Goal: Task Accomplishment & Management: Use online tool/utility

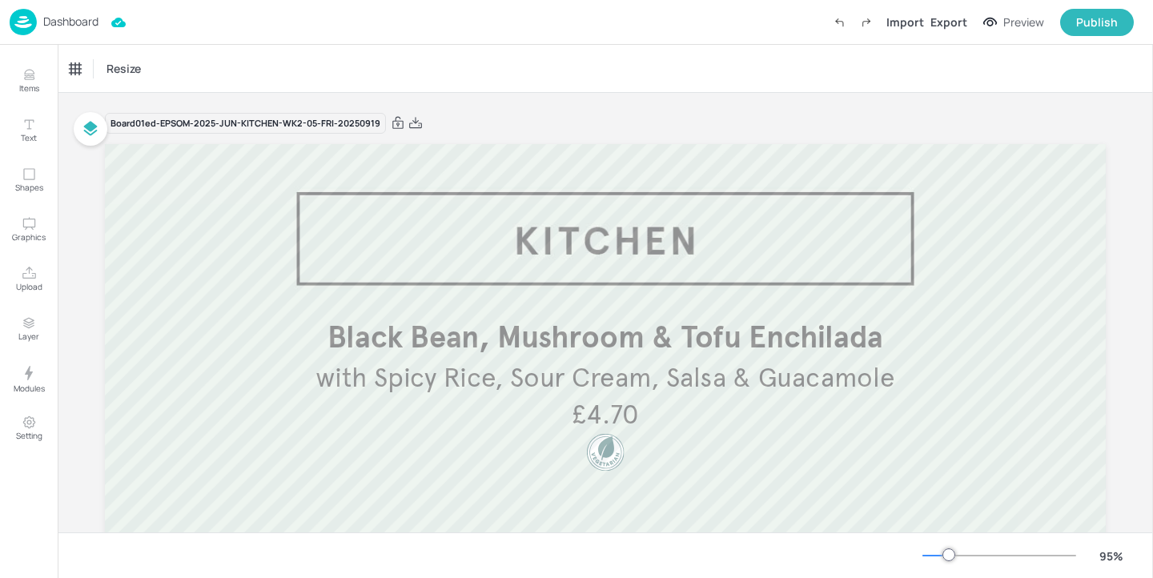
click at [93, 22] on p "Dashboard" at bounding box center [70, 21] width 55 height 11
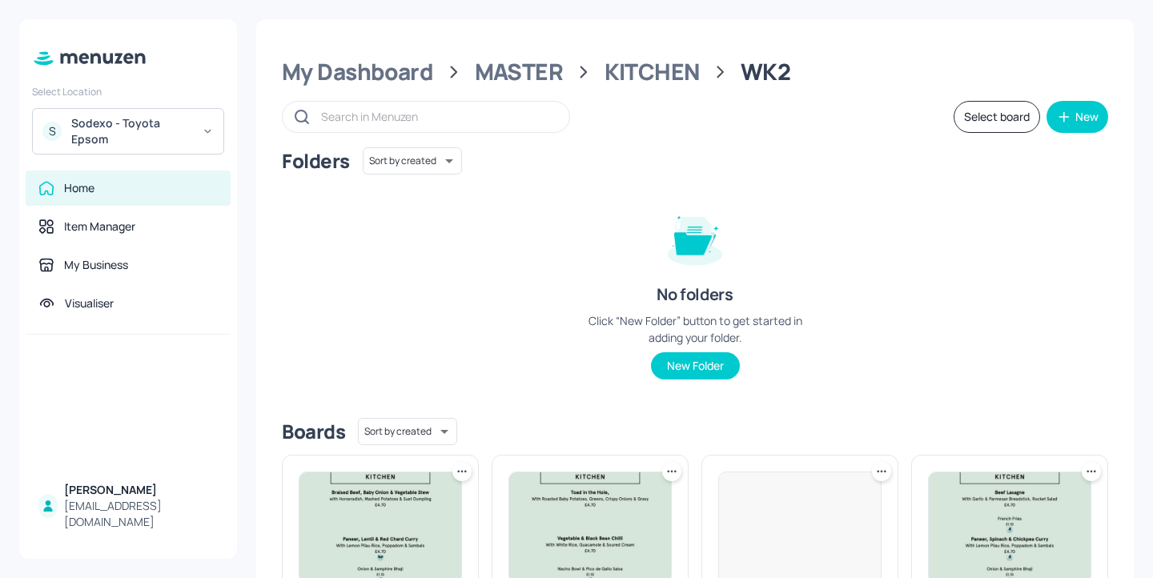
click at [169, 151] on div "S Sodexo - Toyota Epsom" at bounding box center [128, 131] width 192 height 46
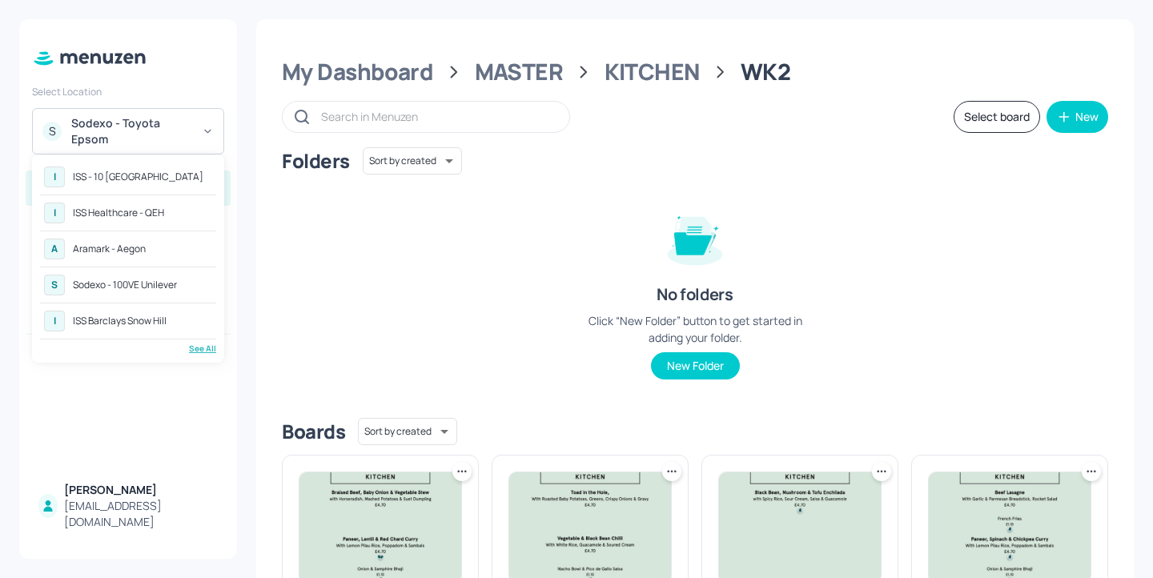
click at [162, 211] on div "ISS Healthcare - QEH" at bounding box center [118, 213] width 91 height 10
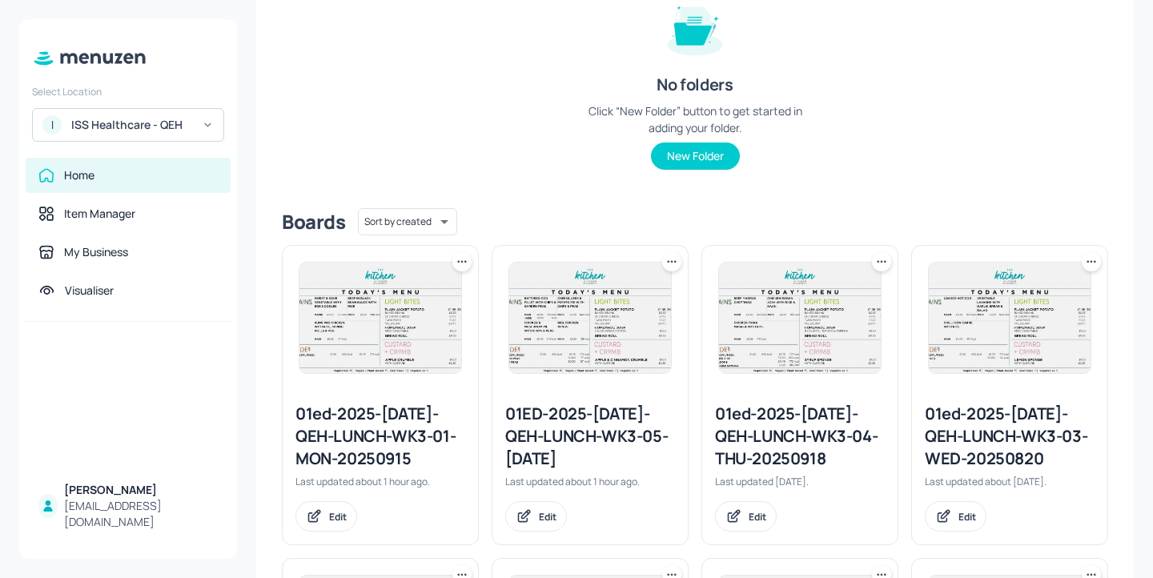
scroll to position [235, 0]
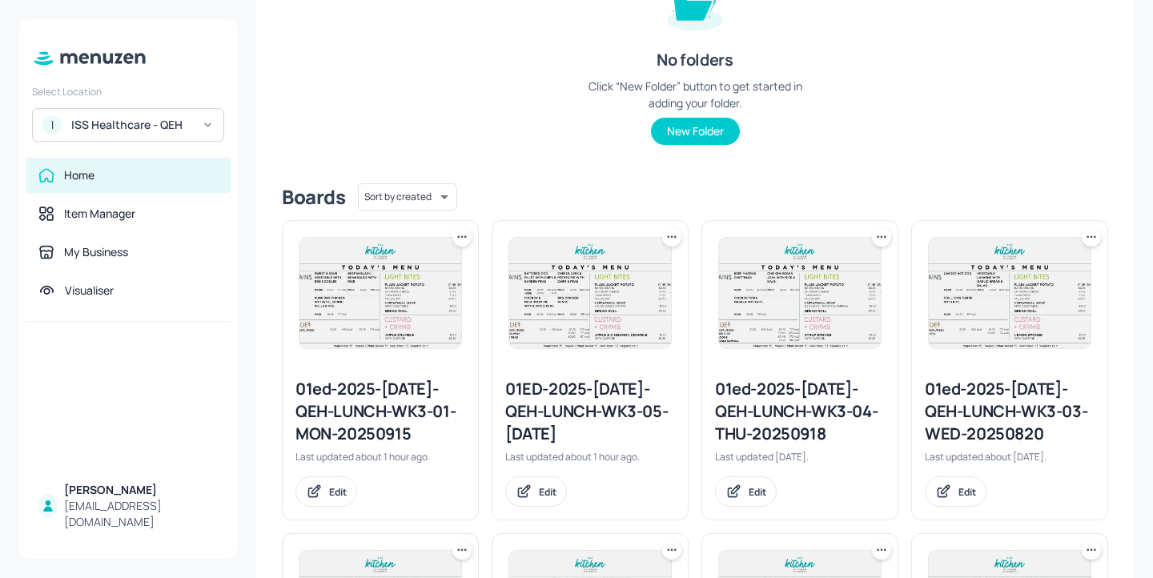
click at [995, 416] on div "01ed-2025-[DATE]-QEH-LUNCH-WK3-03-WED-20250820" at bounding box center [1010, 411] width 170 height 67
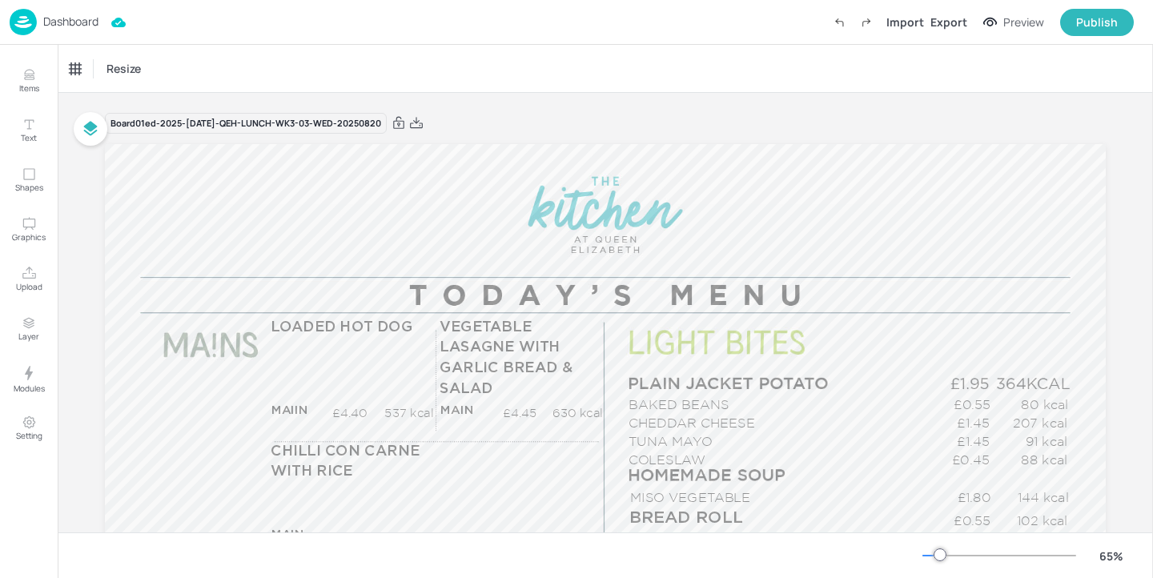
click at [71, 16] on p "Dashboard" at bounding box center [70, 21] width 55 height 11
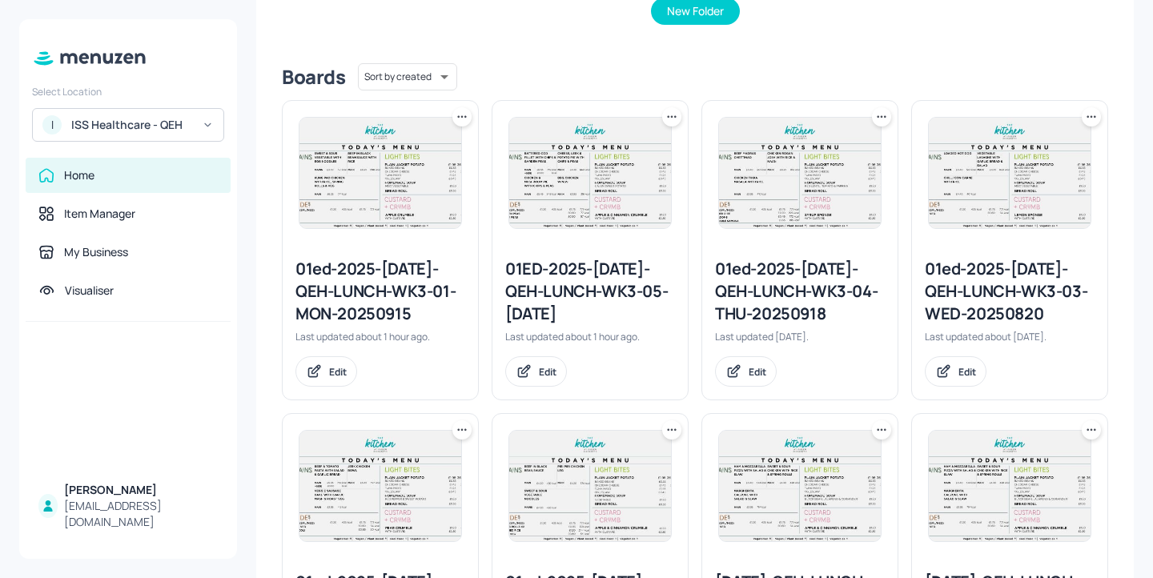
scroll to position [410, 0]
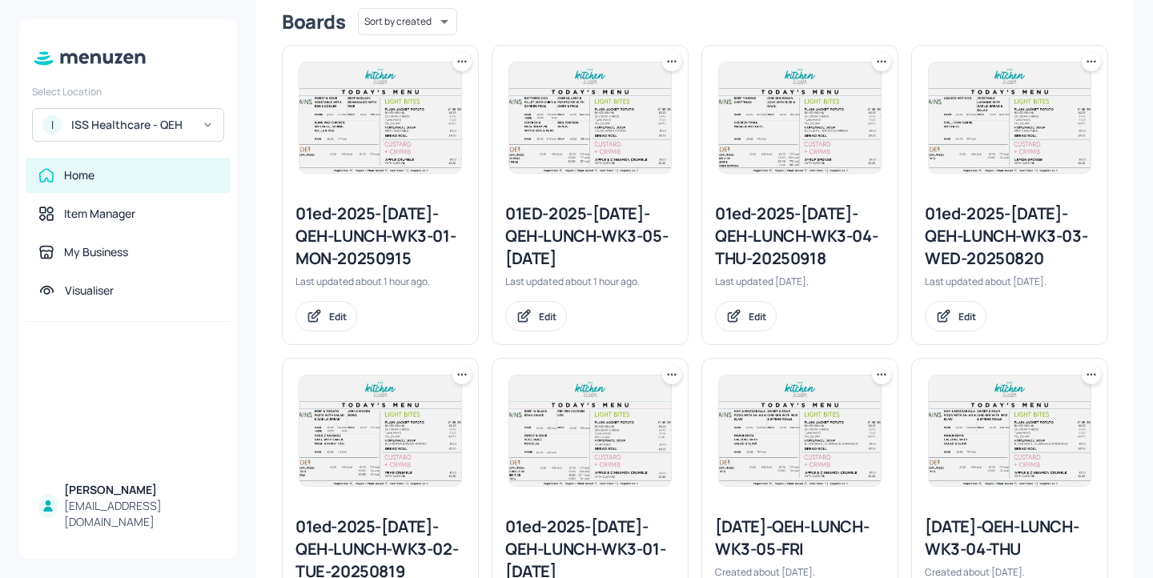
click at [618, 229] on div "01ED-2025-JUL-QEH-LUNCH-WK3-05-FRI 220919" at bounding box center [590, 236] width 170 height 67
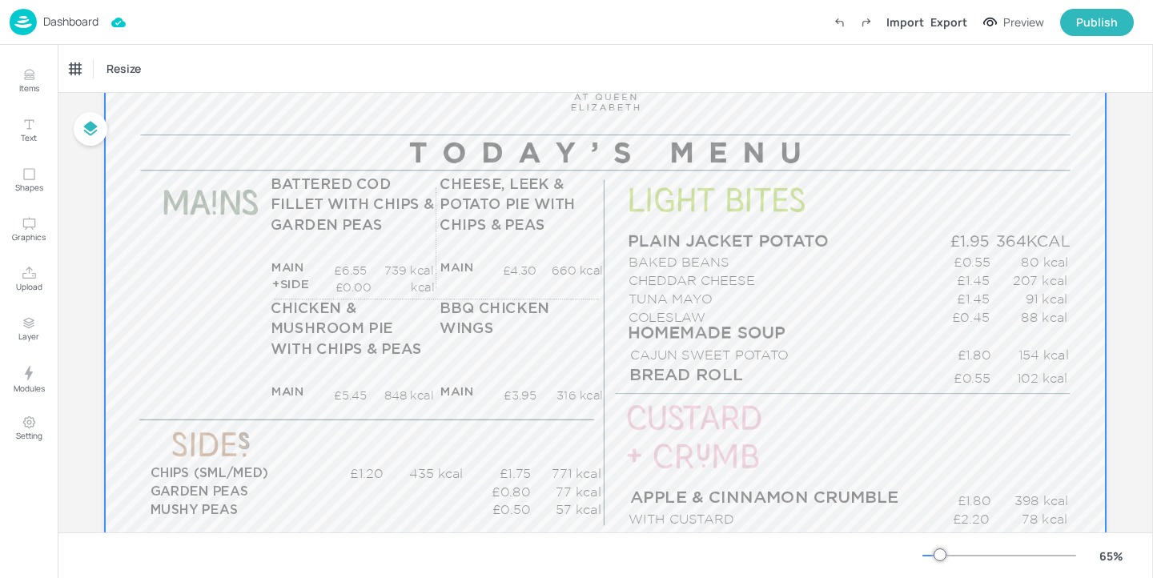
scroll to position [147, 0]
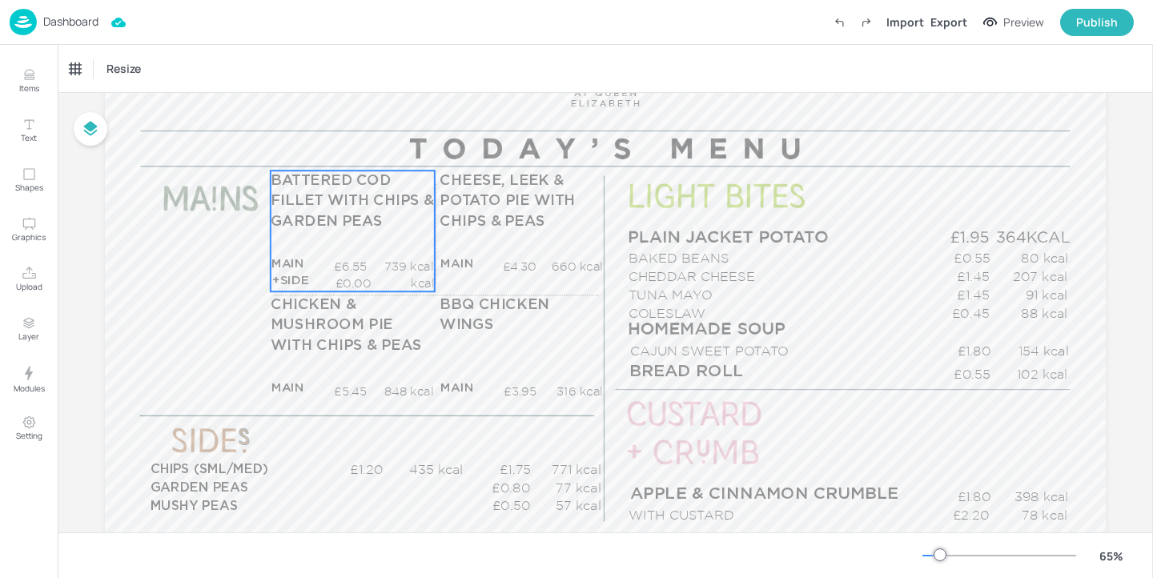
click at [380, 249] on div "BATTERED COD FILLET WITH CHIPS & GARDEN PEAS MAIN £6.55 739 kcal +SIDE £0.00 kc…" at bounding box center [353, 231] width 164 height 121
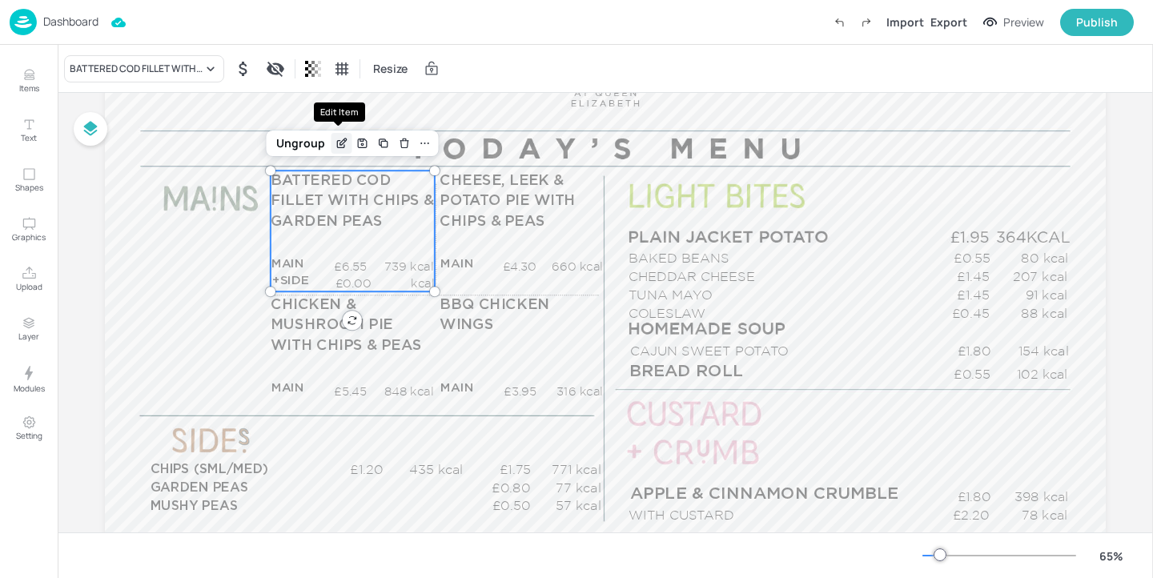
click at [338, 140] on icon "Edit Item" at bounding box center [342, 143] width 14 height 13
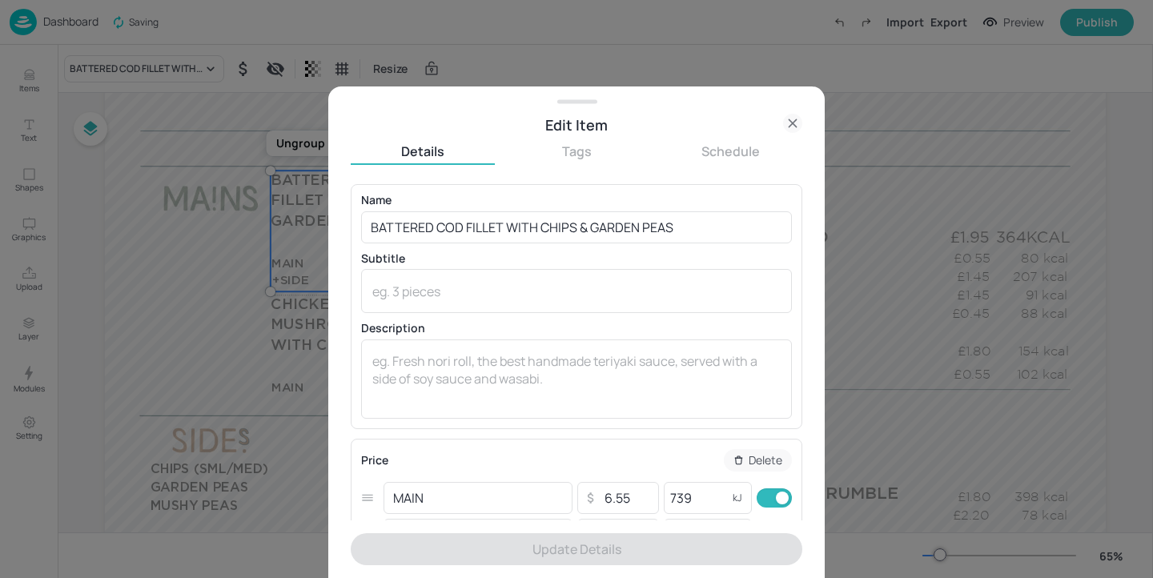
scroll to position [100, 0]
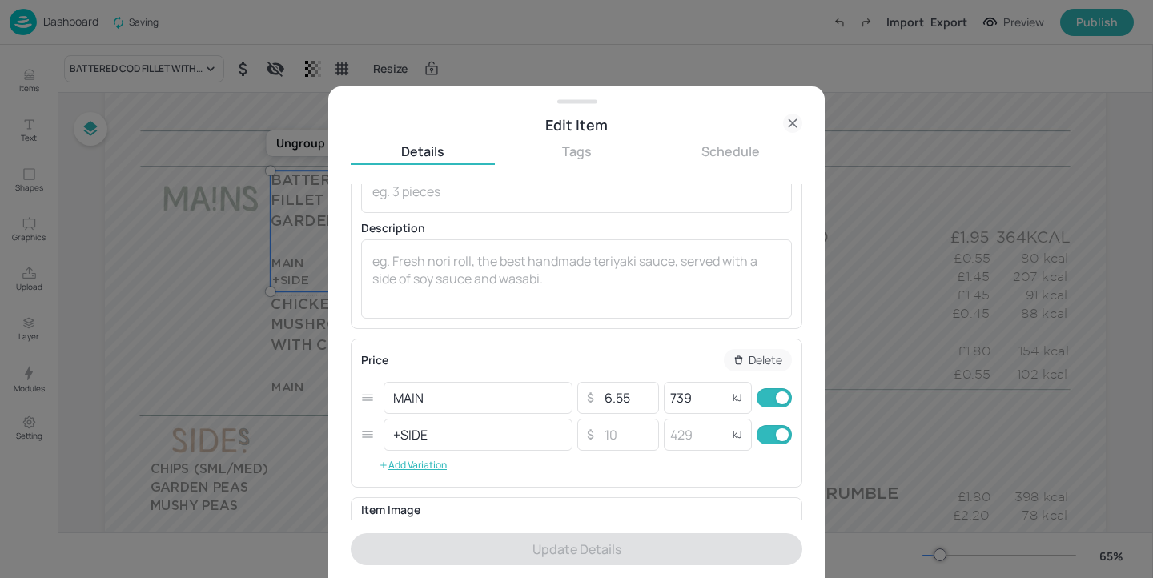
click at [769, 441] on input "checkbox" at bounding box center [783, 434] width 58 height 19
checkbox input "false"
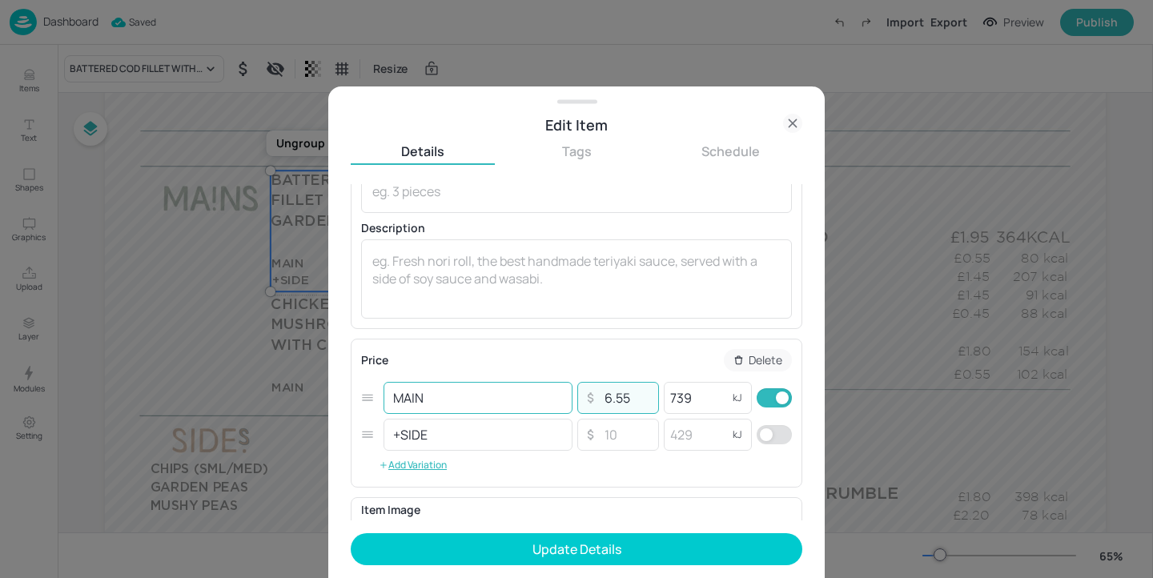
drag, startPoint x: 631, startPoint y: 396, endPoint x: 549, endPoint y: 396, distance: 81.7
click at [549, 396] on div "MAIN ​ ​ 6.55 ​ 739 kJ ​" at bounding box center [576, 398] width 431 height 37
type input "5.45"
click at [556, 566] on form "Name BATTERED COD FILLET WITH CHIPS & GARDEN PEAS ​ Subtitle x ​ Description x …" at bounding box center [577, 381] width 452 height 394
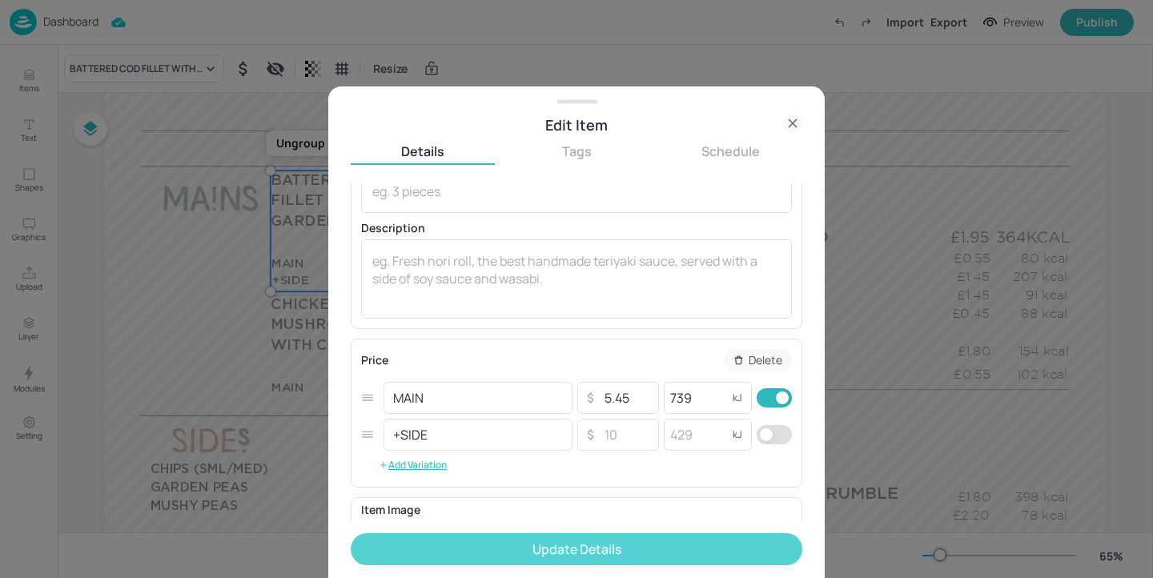
click at [556, 553] on button "Update Details" at bounding box center [577, 549] width 452 height 32
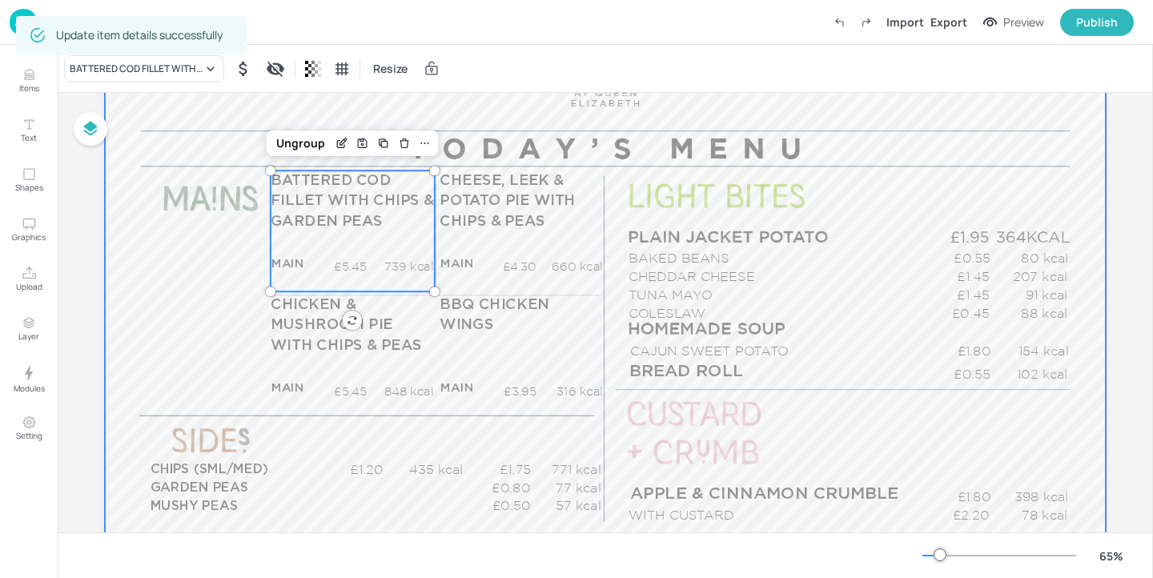
click at [609, 286] on div at bounding box center [605, 279] width 1001 height 563
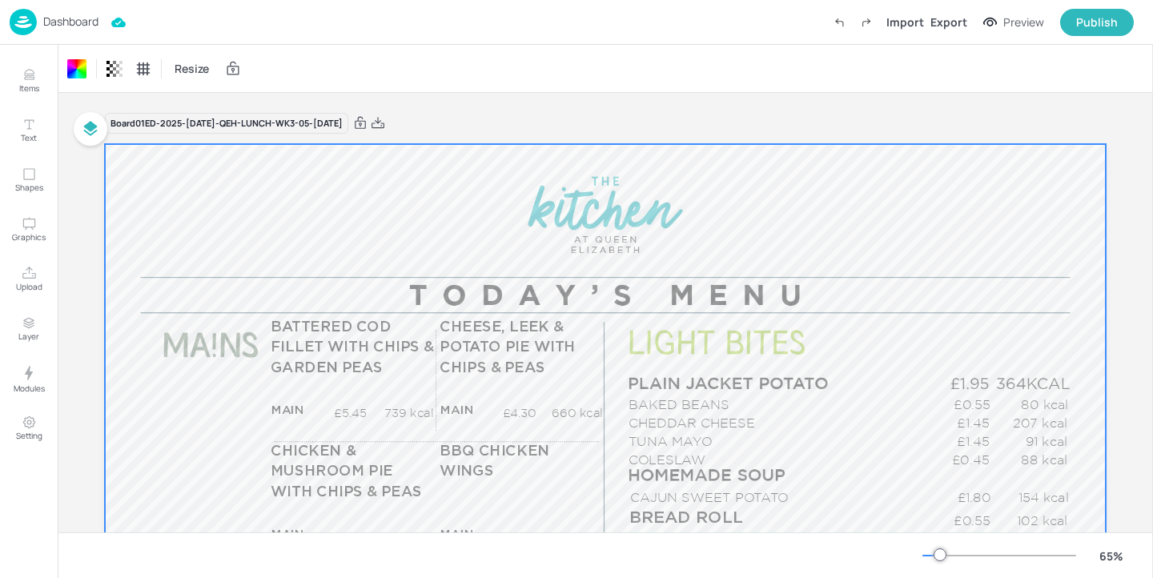
click at [70, 18] on p "Dashboard" at bounding box center [70, 21] width 55 height 11
